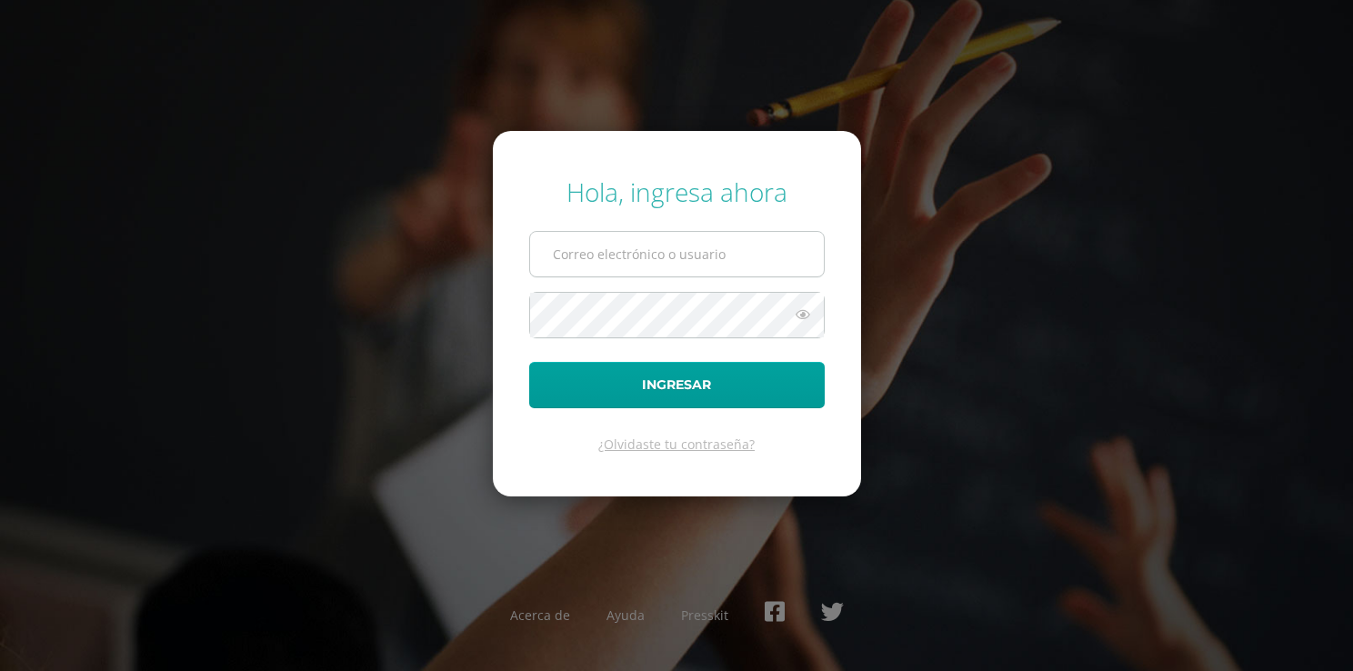
type input "[EMAIL_ADDRESS][DOMAIN_NAME]"
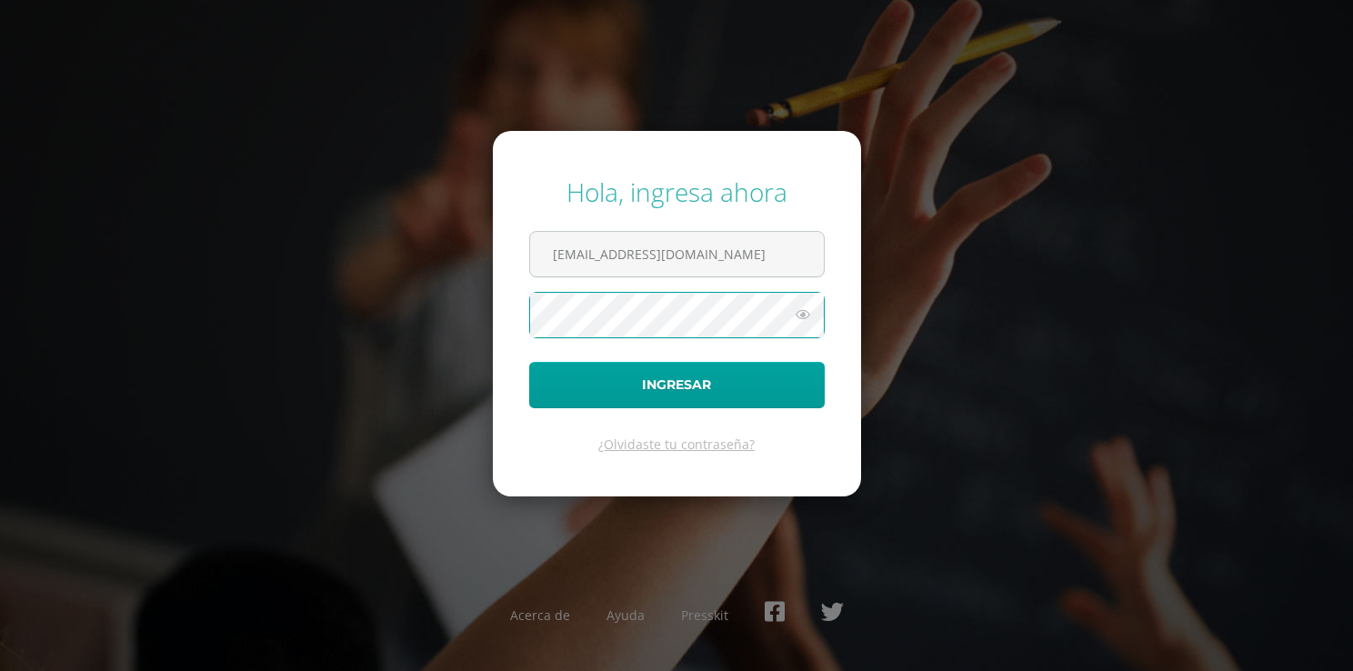
click at [809, 312] on icon at bounding box center [803, 315] width 24 height 22
click at [809, 312] on icon at bounding box center [801, 315] width 25 height 22
click at [804, 312] on icon at bounding box center [803, 315] width 24 height 22
click at [529, 362] on button "Ingresar" at bounding box center [677, 385] width 296 height 46
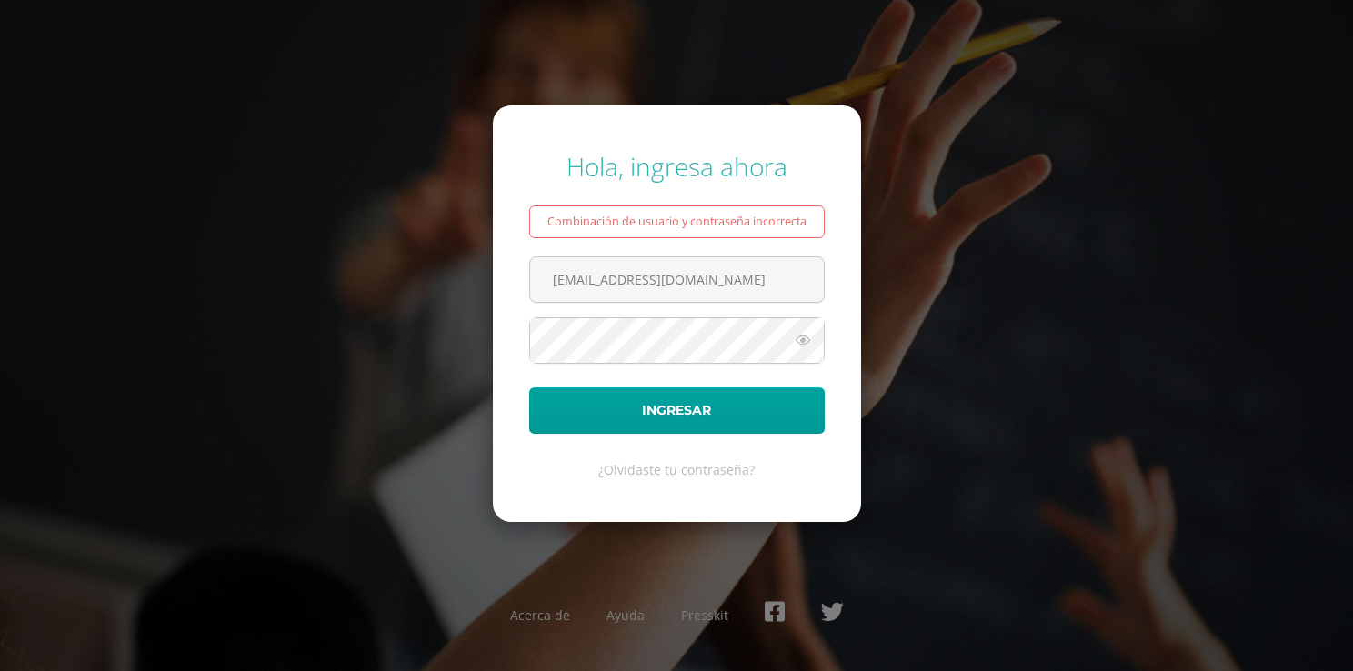
click at [796, 344] on icon at bounding box center [803, 340] width 24 height 22
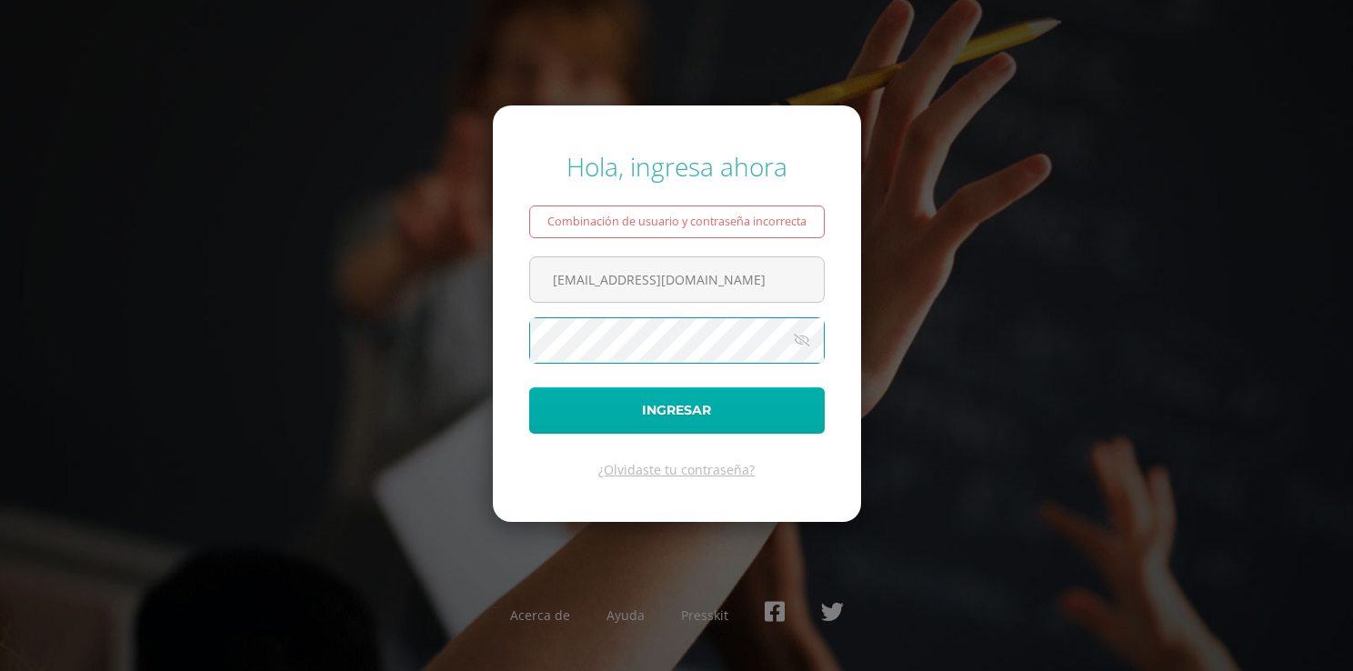
click at [529, 387] on button "Ingresar" at bounding box center [677, 410] width 296 height 46
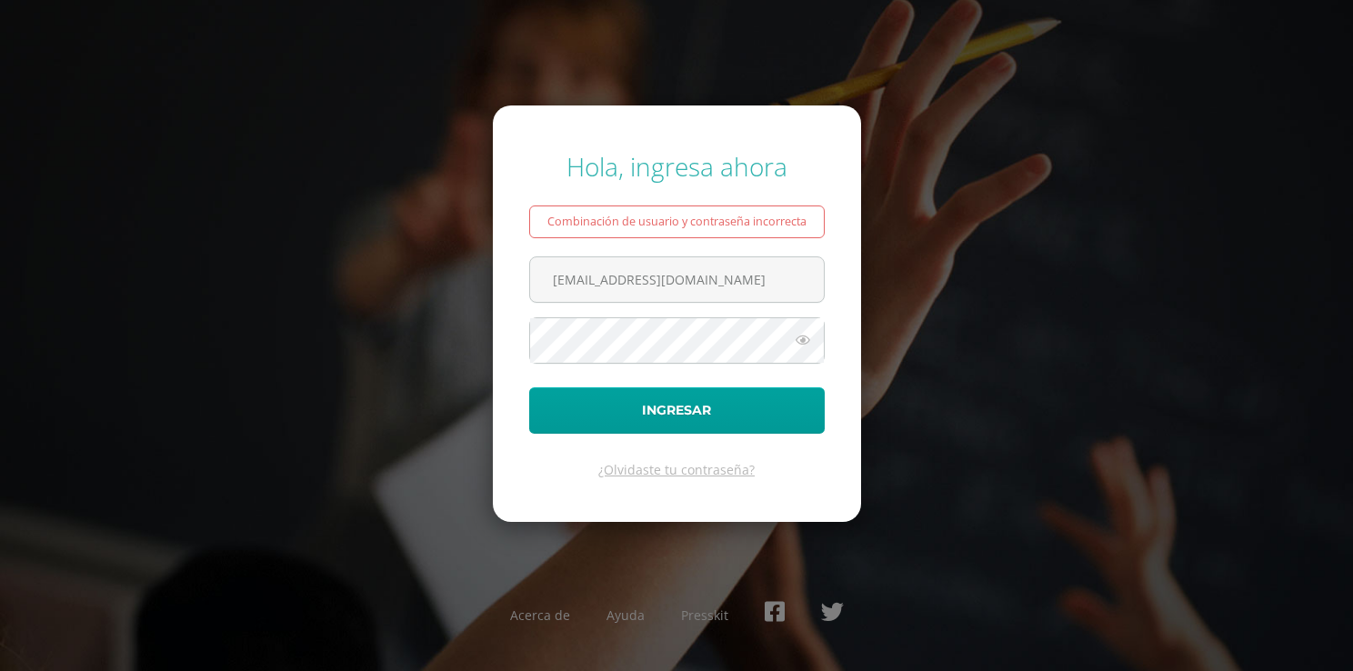
type input "[EMAIL_ADDRESS][DOMAIN_NAME]"
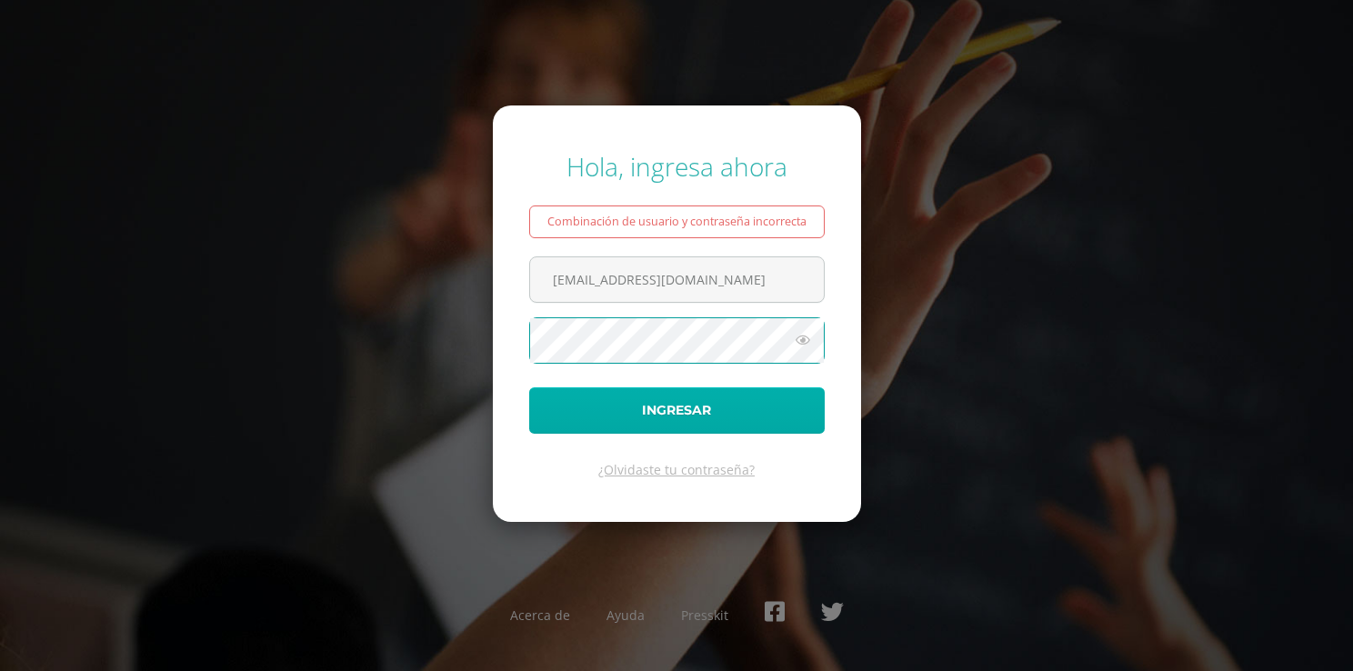
click at [529, 387] on button "Ingresar" at bounding box center [677, 410] width 296 height 46
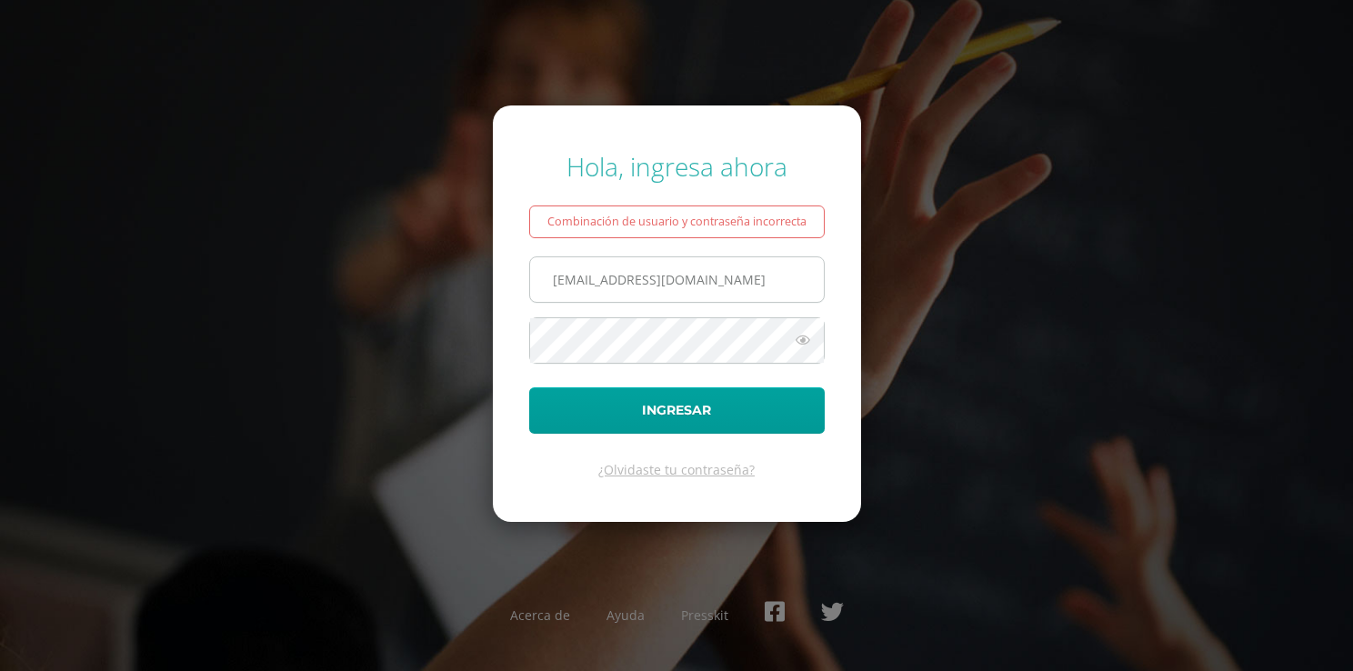
click at [746, 280] on input "2449882@insarycristovive.edu.gt" at bounding box center [677, 279] width 294 height 45
click at [747, 280] on input "2449882@insarycristovive.edu.gt" at bounding box center [677, 279] width 294 height 45
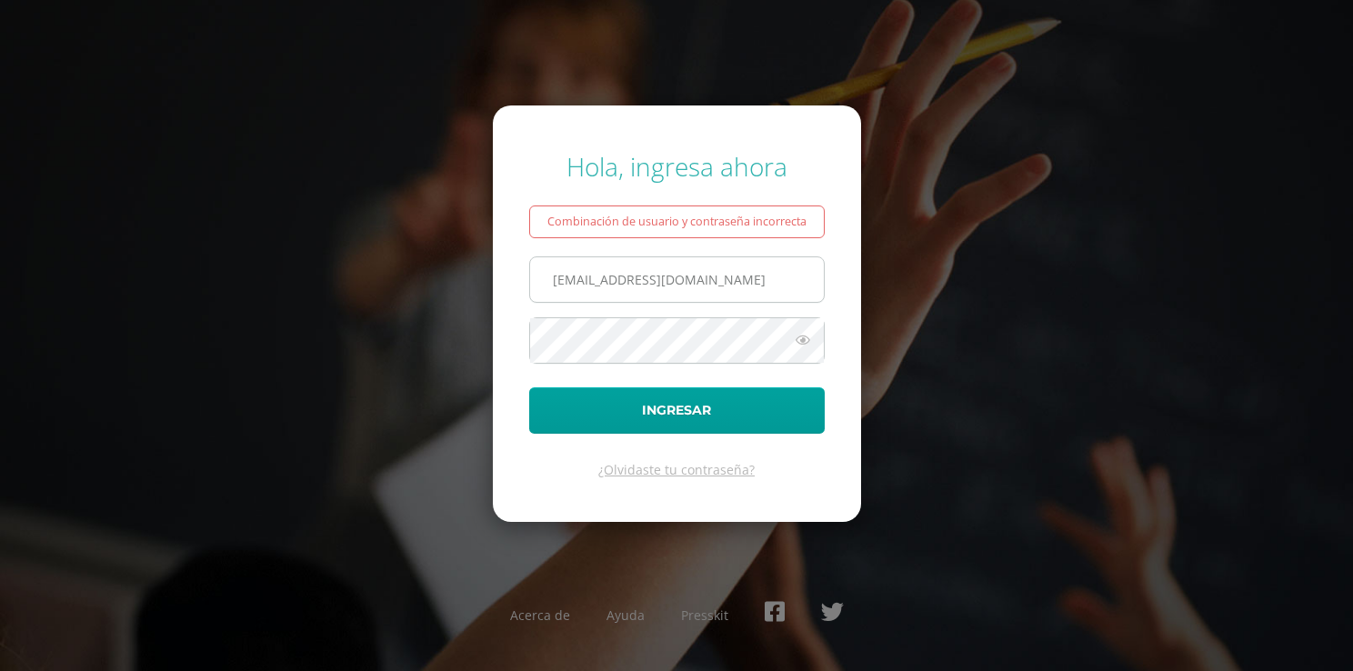
click at [764, 282] on input "2449882@insarycristovive.edu.gt" at bounding box center [677, 279] width 294 height 45
